Goal: Navigation & Orientation: Find specific page/section

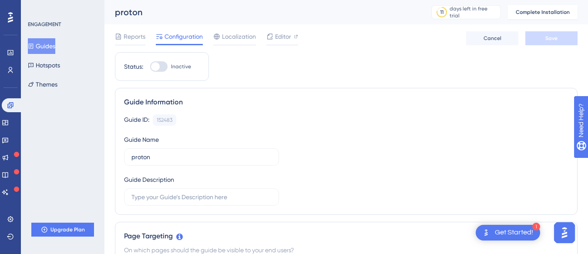
click at [92, 166] on div "ENGAGEMENT Guides Hotspots Themes Upgrade Plan" at bounding box center [63, 127] width 84 height 254
click at [60, 174] on div "ENGAGEMENT Guides Hotspots Themes Upgrade Plan" at bounding box center [63, 127] width 84 height 254
click at [7, 52] on link at bounding box center [10, 53] width 7 height 14
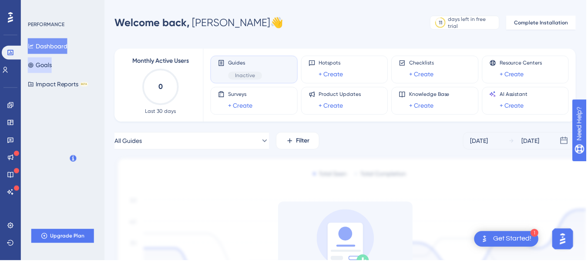
click at [50, 69] on button "Goals" at bounding box center [40, 65] width 24 height 16
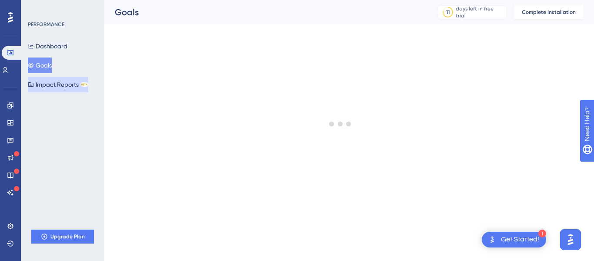
click at [68, 79] on button "Impact Reports BETA" at bounding box center [58, 85] width 60 height 16
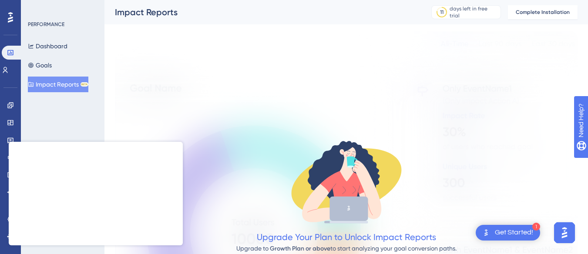
click at [59, 97] on div "PERFORMANCE Dashboard Goals Impact Reports BETA Upgrade Plan" at bounding box center [63, 127] width 84 height 254
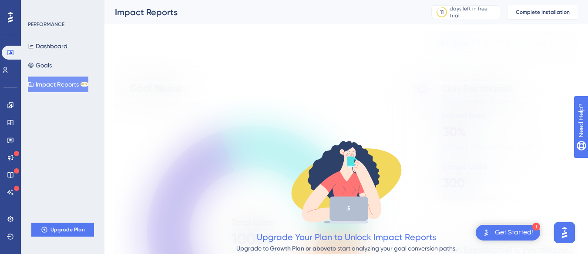
drag, startPoint x: 17, startPoint y: 63, endPoint x: 0, endPoint y: 84, distance: 26.6
click at [0, 84] on div "Performance Users Engagement Widgets Feedback Product Updates Knowledge Base AI…" at bounding box center [10, 127] width 21 height 254
click at [9, 69] on icon at bounding box center [5, 70] width 7 height 7
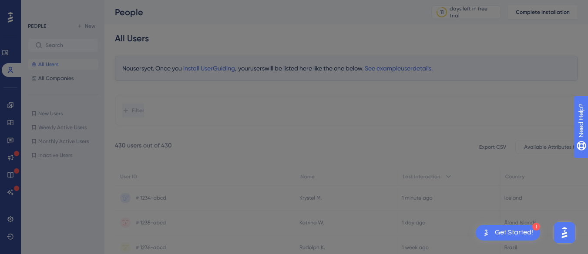
click at [191, 195] on p "Let's create one together!" at bounding box center [297, 200] width 212 height 11
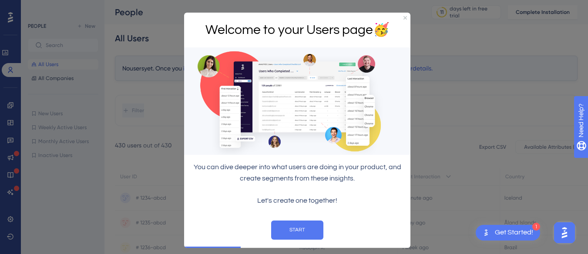
click at [402, 18] on div "Welcome to your Users page 🥳" at bounding box center [297, 29] width 226 height 35
click at [405, 18] on icon "Close Preview" at bounding box center [404, 17] width 3 height 3
